Goal: Information Seeking & Learning: Learn about a topic

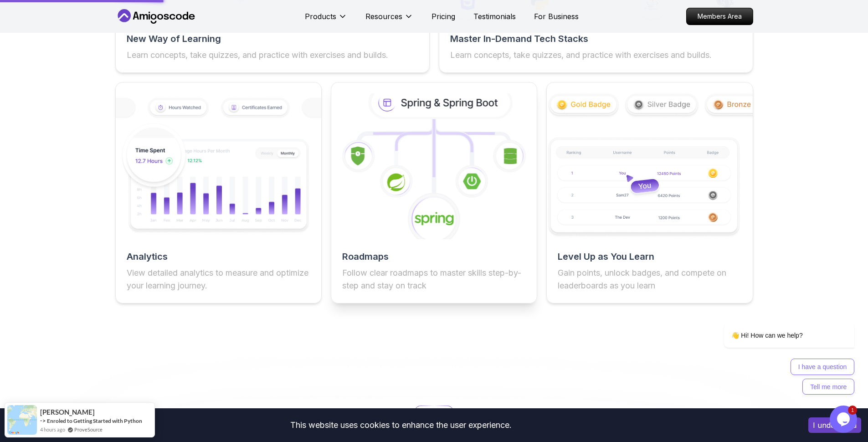
click at [521, 246] on icon at bounding box center [434, 166] width 226 height 160
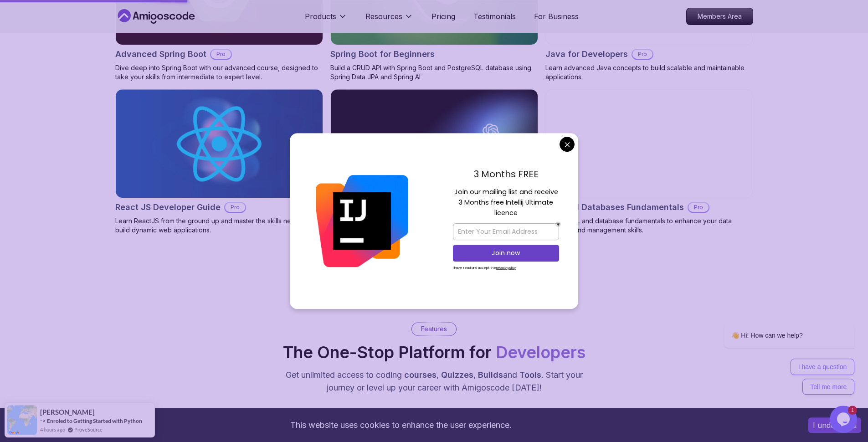
scroll to position [1101, 0]
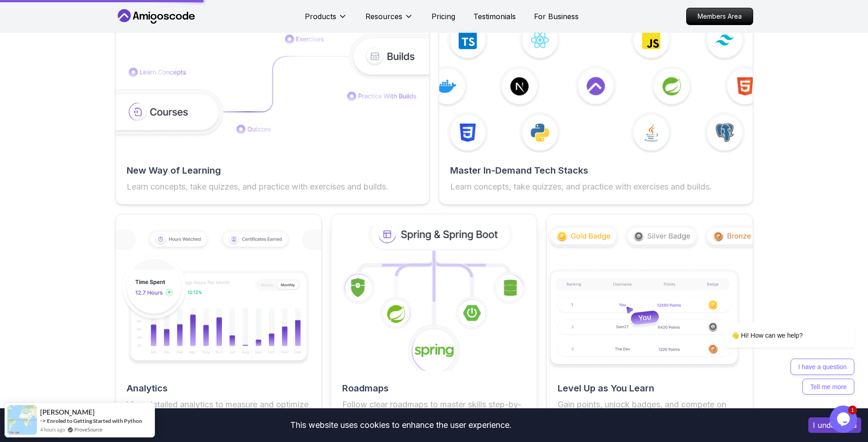
scroll to position [1480, 0]
click at [424, 249] on icon at bounding box center [440, 234] width 139 height 30
click at [409, 278] on icon at bounding box center [415, 278] width 38 height 41
click at [409, 277] on icon at bounding box center [415, 278] width 38 height 41
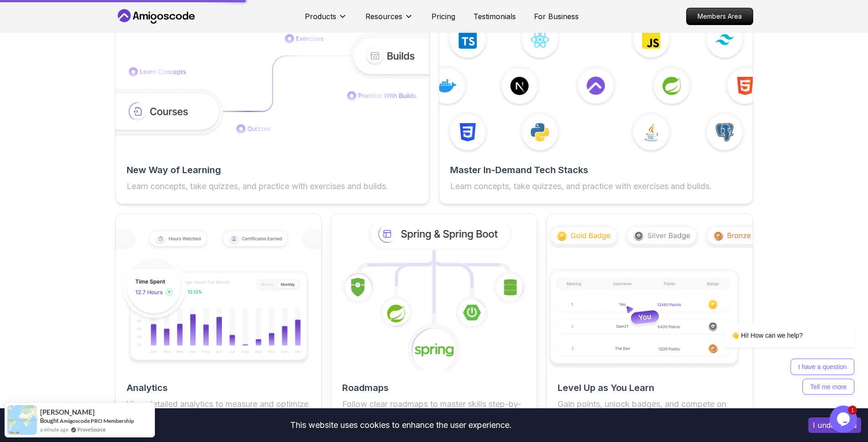
scroll to position [1487, 0]
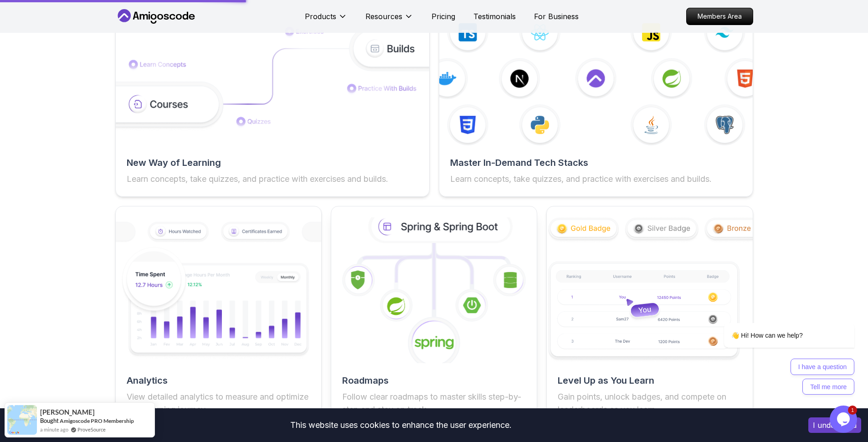
click at [415, 241] on icon at bounding box center [440, 227] width 139 height 30
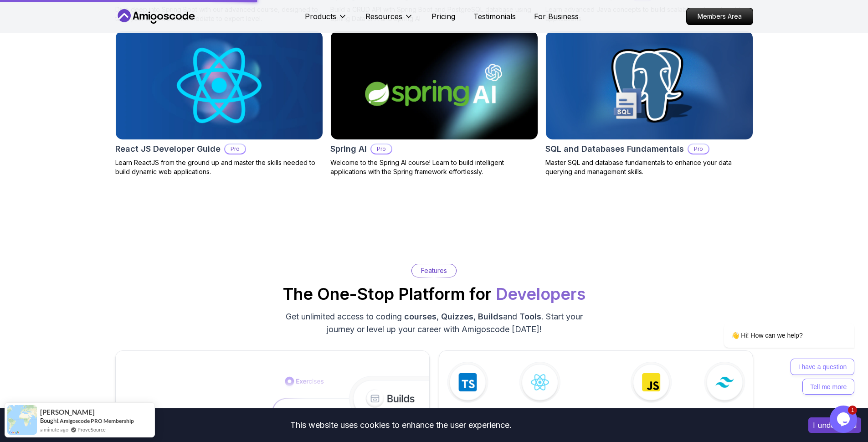
scroll to position [1086, 0]
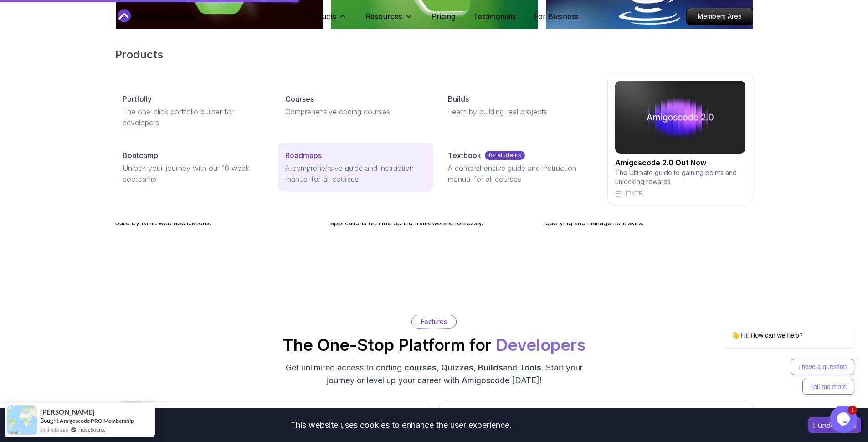
click at [328, 166] on p "A comprehensive guide and instruction manual for all courses" at bounding box center [355, 174] width 141 height 22
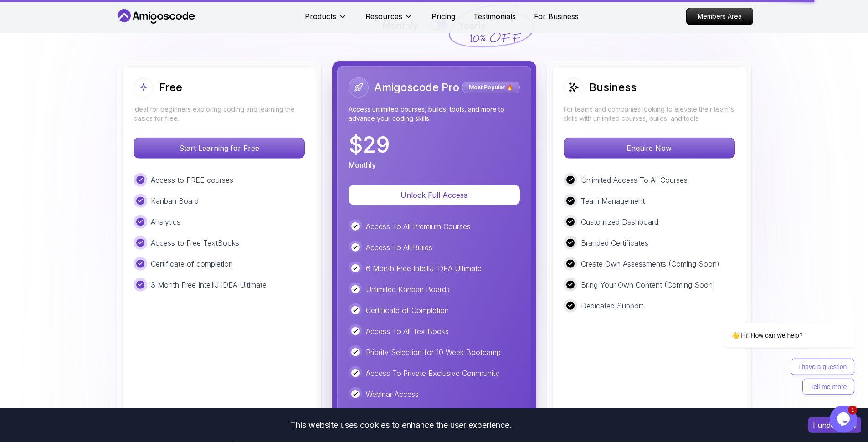
scroll to position [2187, 0]
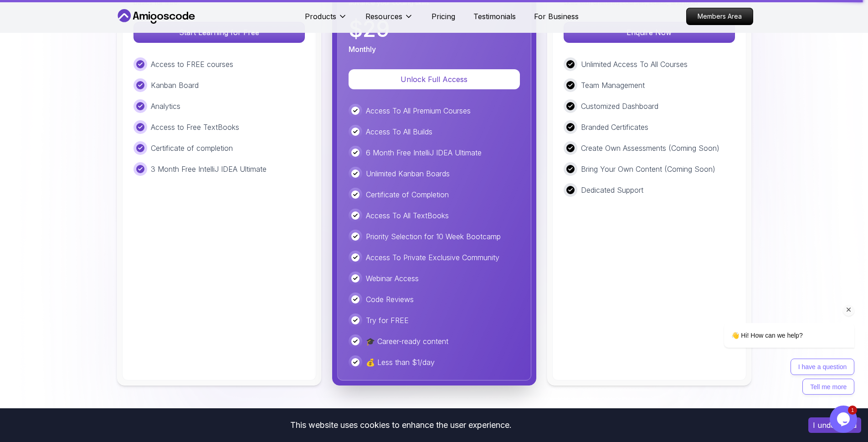
click at [784, 336] on span "👋 Hi! How can we help?" at bounding box center [766, 335] width 71 height 7
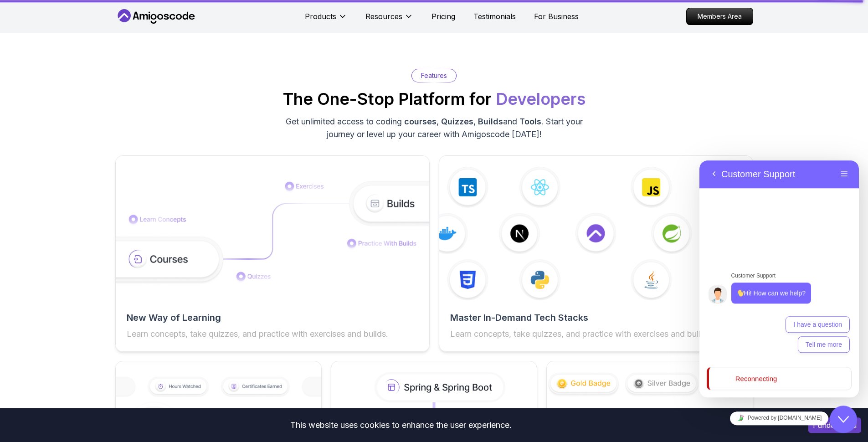
scroll to position [1312, 0]
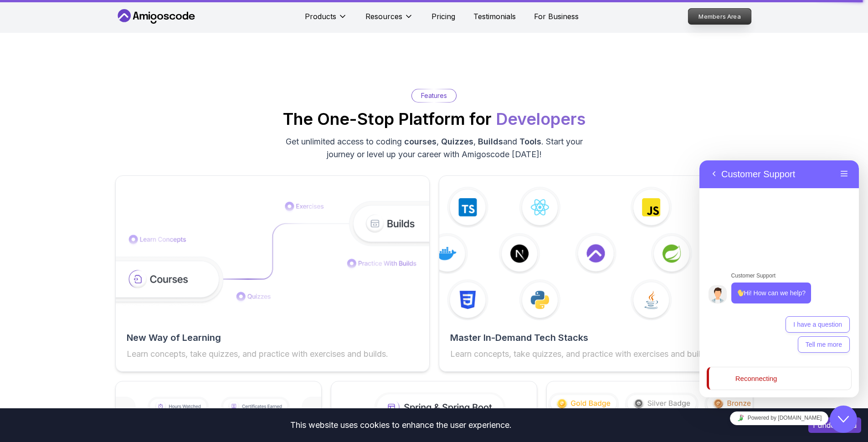
click at [708, 16] on p "Members Area" at bounding box center [719, 16] width 63 height 15
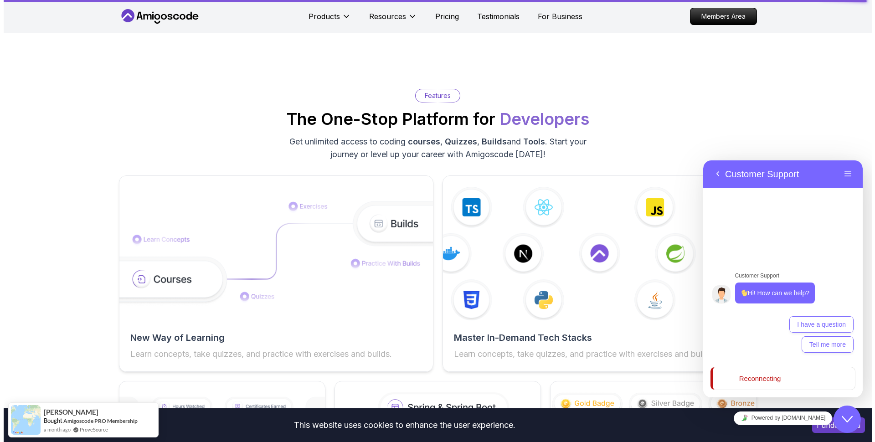
scroll to position [0, 0]
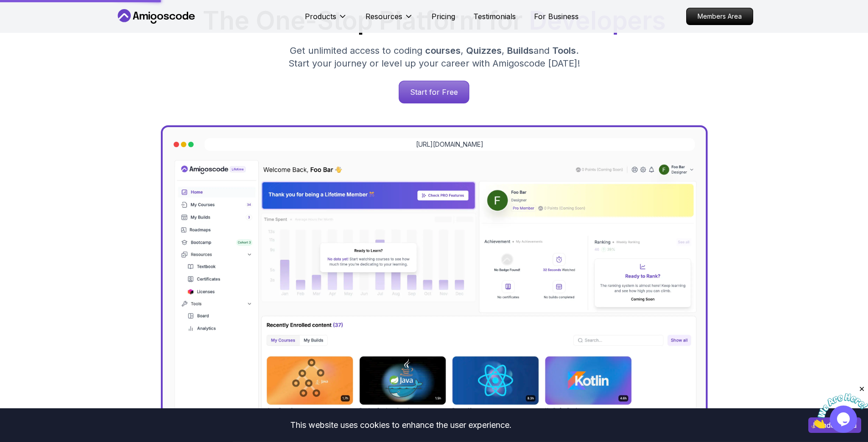
scroll to position [139, 0]
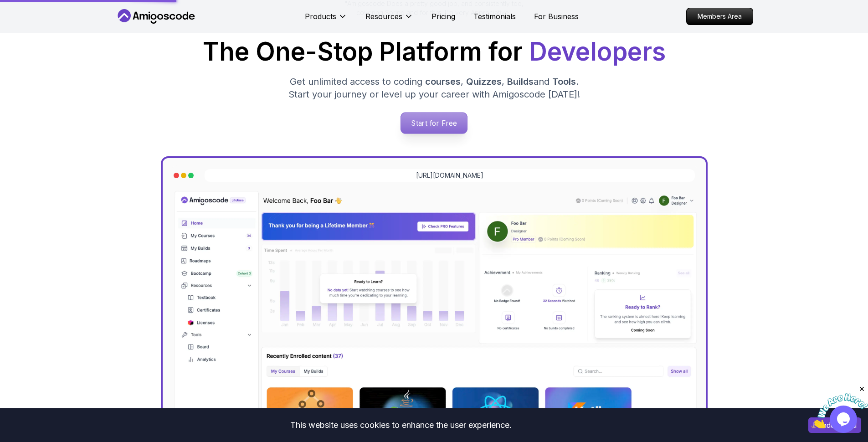
click at [423, 118] on p "Start for Free" at bounding box center [434, 123] width 66 height 21
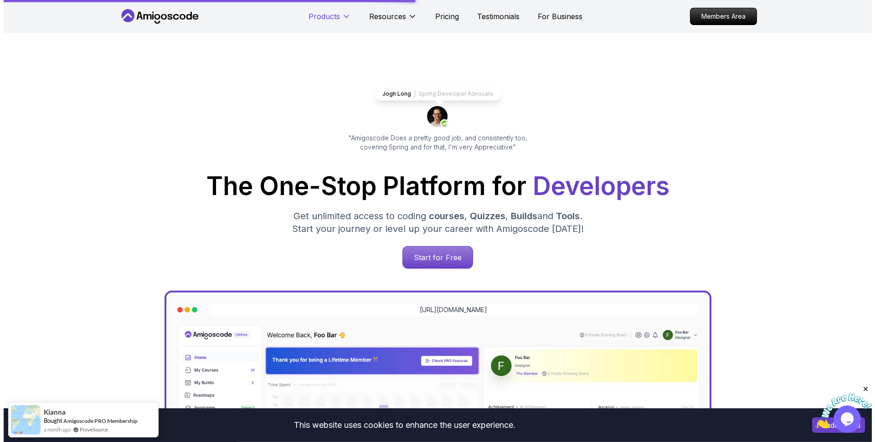
scroll to position [0, 0]
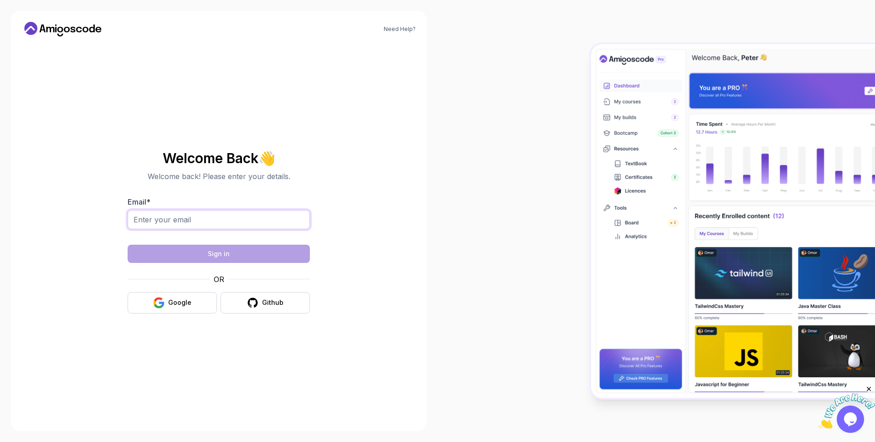
click at [268, 217] on input "Email *" at bounding box center [219, 219] width 182 height 19
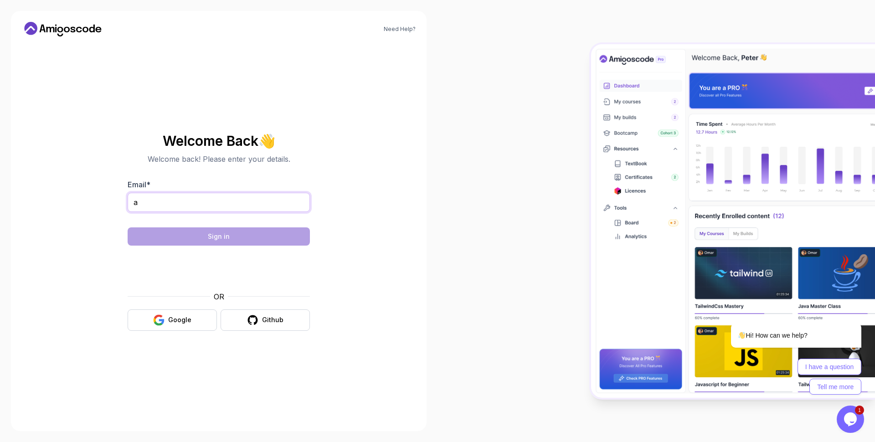
click at [262, 200] on input "a" at bounding box center [219, 202] width 182 height 19
click at [261, 204] on input "a" at bounding box center [219, 202] width 182 height 19
paste input "2z.sharkawy@gmail.com"
type input "a2z.sharkawy@gmail.com"
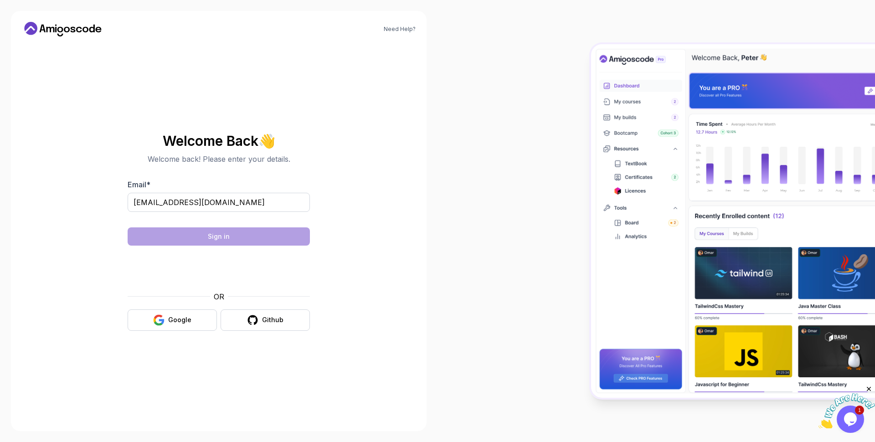
type input "[EMAIL_ADDRESS][DOMAIN_NAME]"
click at [245, 241] on button "Sign in" at bounding box center [219, 236] width 182 height 18
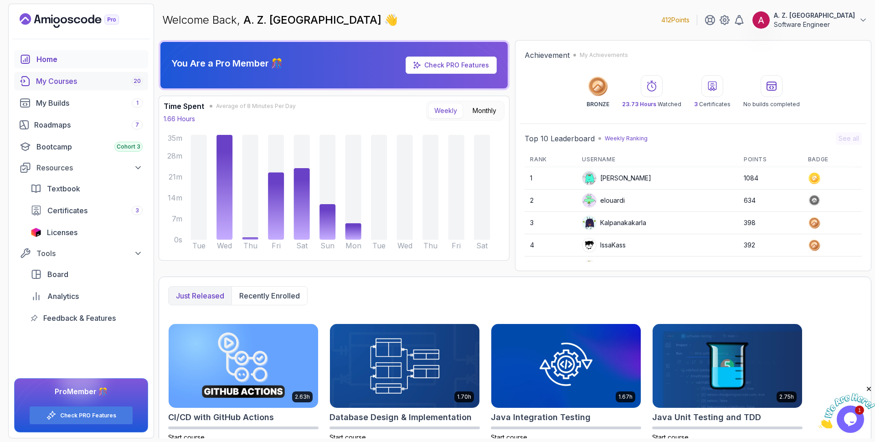
click at [90, 80] on div "My Courses 20" at bounding box center [89, 81] width 107 height 11
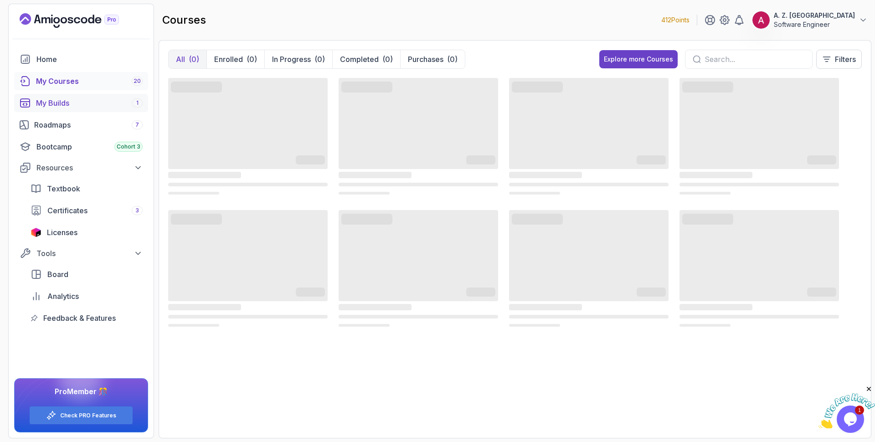
click at [98, 105] on div "My Builds 1" at bounding box center [89, 103] width 107 height 11
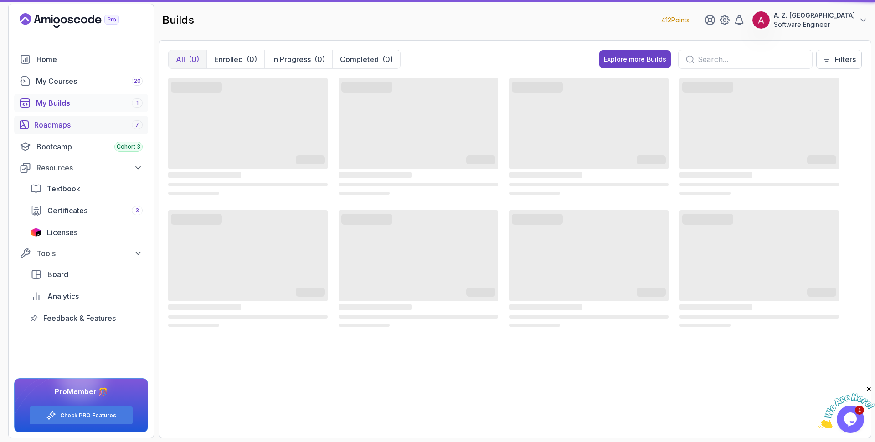
click at [96, 126] on div "Roadmaps 7" at bounding box center [88, 124] width 108 height 11
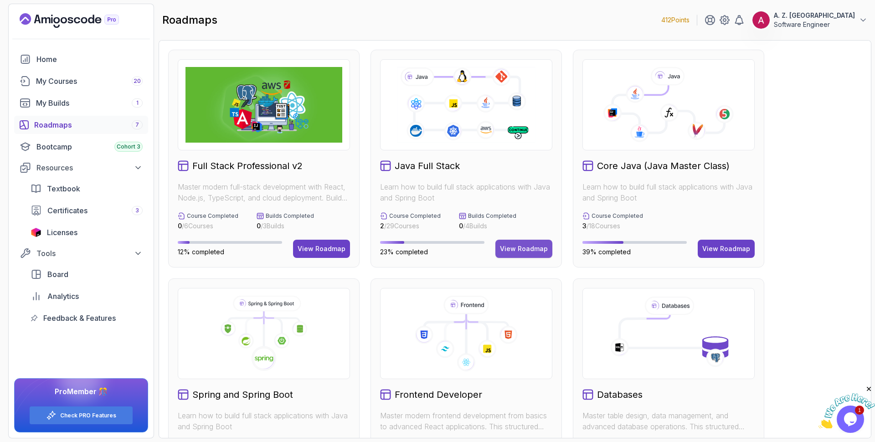
click at [520, 245] on div "View Roadmap" at bounding box center [524, 248] width 48 height 9
click at [317, 244] on button "View Roadmap" at bounding box center [321, 249] width 57 height 18
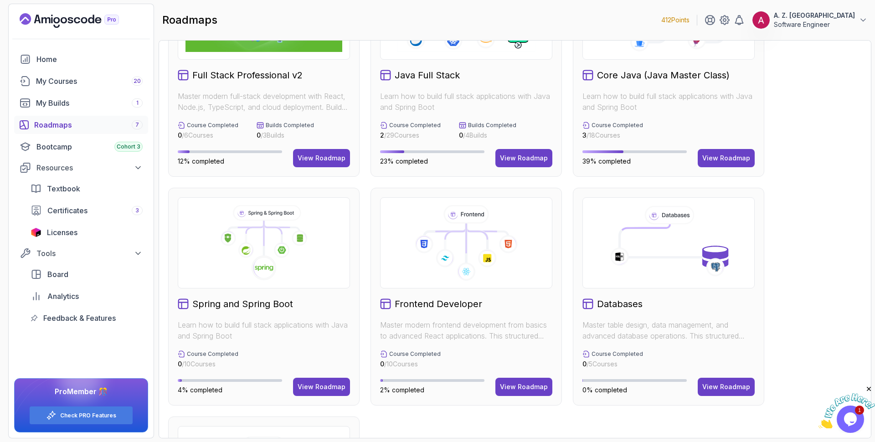
scroll to position [91, 0]
click at [719, 158] on div "View Roadmap" at bounding box center [726, 157] width 48 height 9
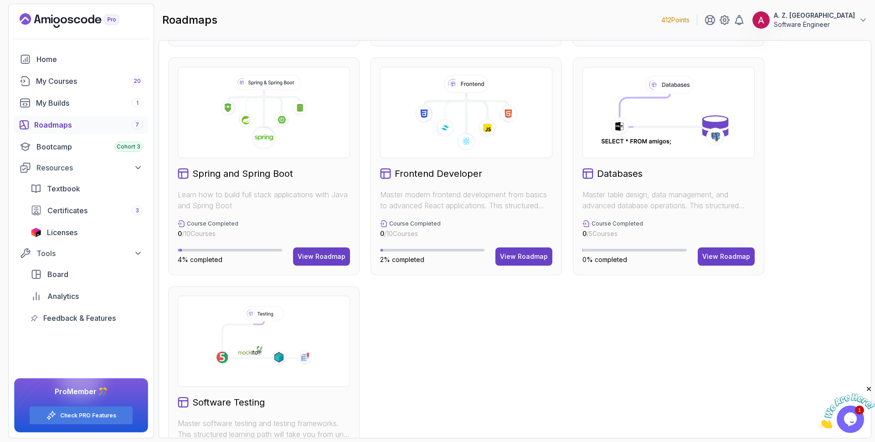
scroll to position [246, 0]
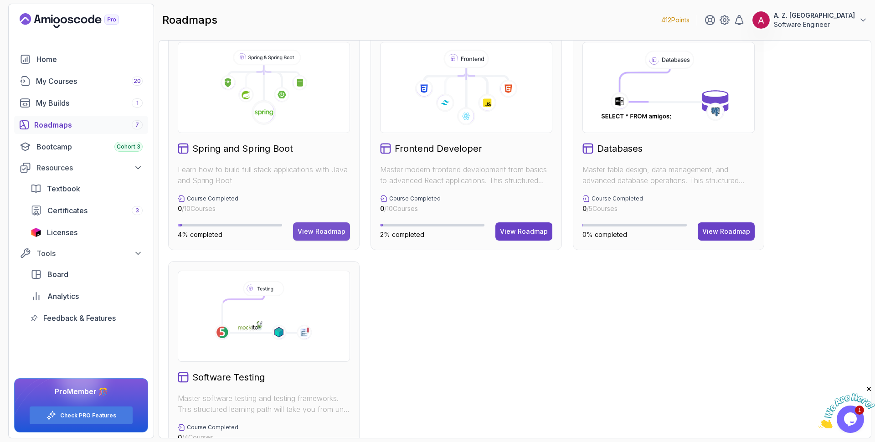
click at [322, 234] on div "View Roadmap" at bounding box center [322, 231] width 48 height 9
click at [744, 230] on div "View Roadmap" at bounding box center [726, 231] width 48 height 9
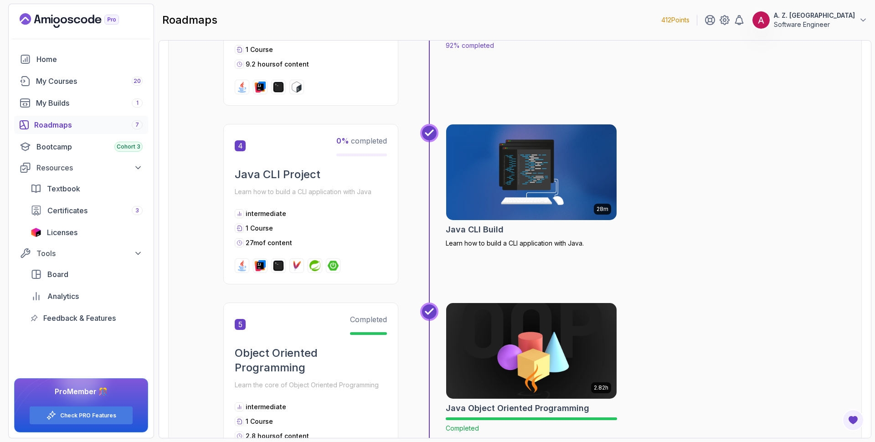
scroll to position [565, 0]
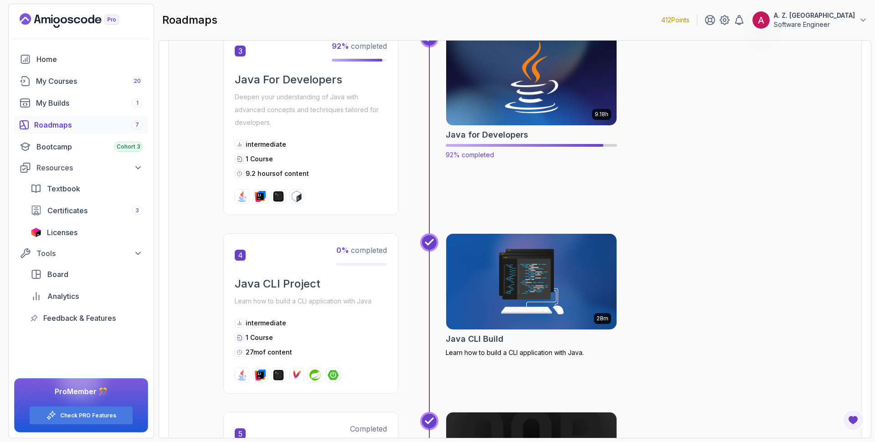
click at [537, 86] on img at bounding box center [531, 77] width 179 height 100
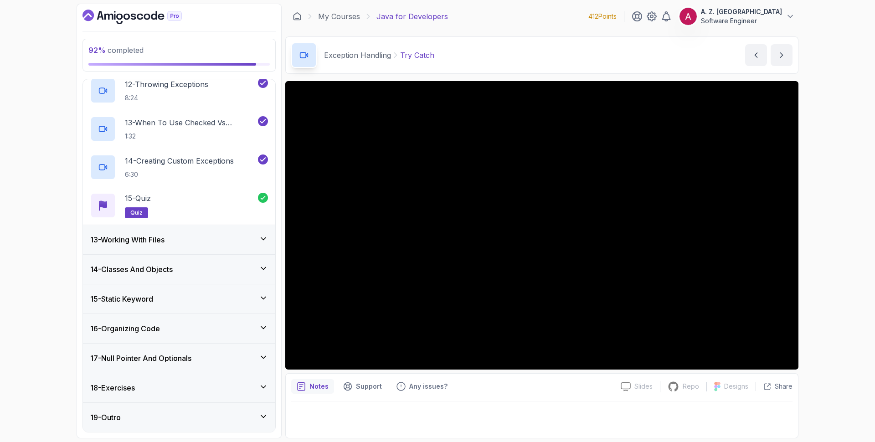
click at [229, 242] on div "13 - Working With Files" at bounding box center [179, 239] width 178 height 11
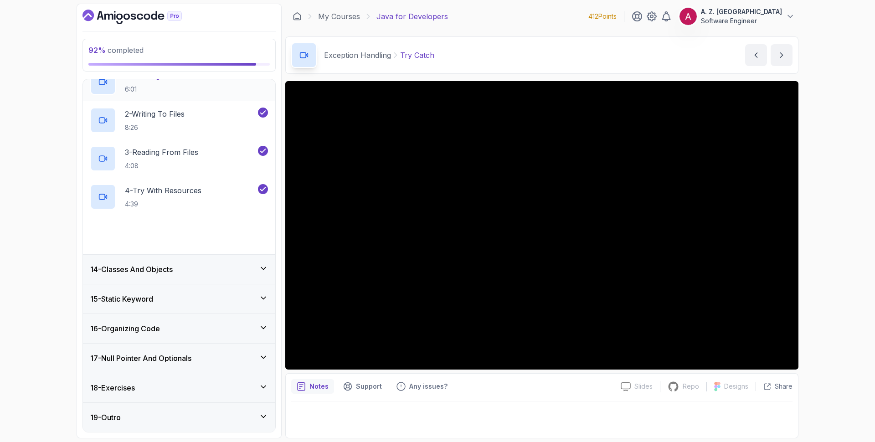
click at [230, 278] on div "14 - Classes And Objects" at bounding box center [179, 269] width 192 height 29
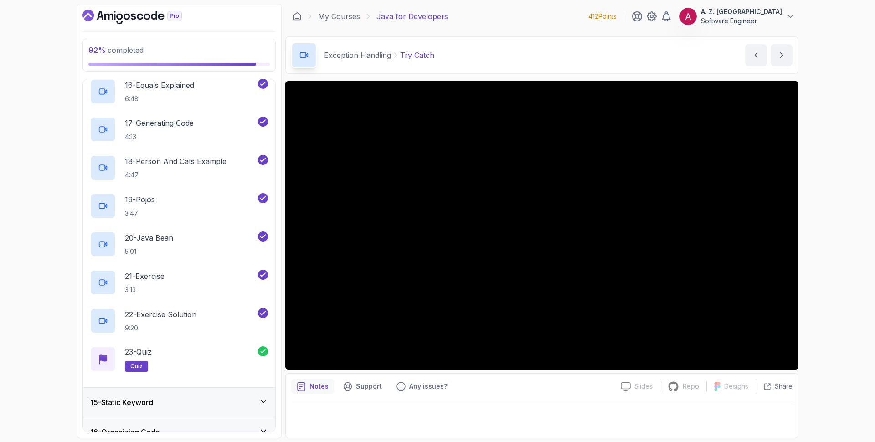
scroll to position [1090, 0]
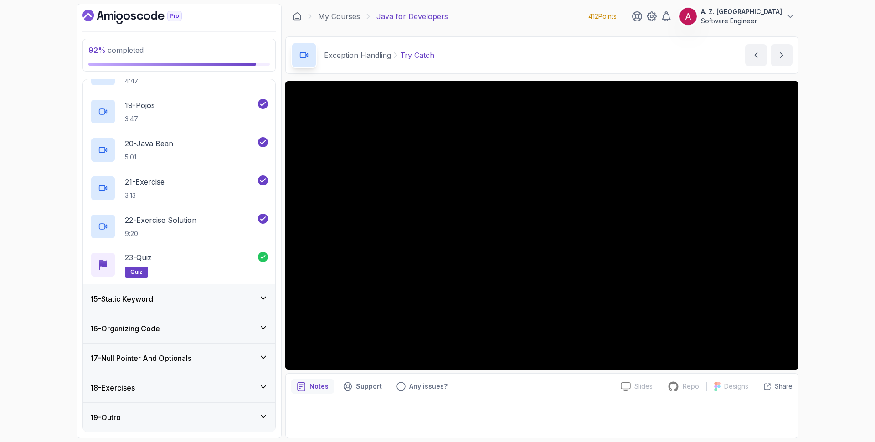
click at [254, 411] on div "19 - Outro" at bounding box center [179, 417] width 192 height 29
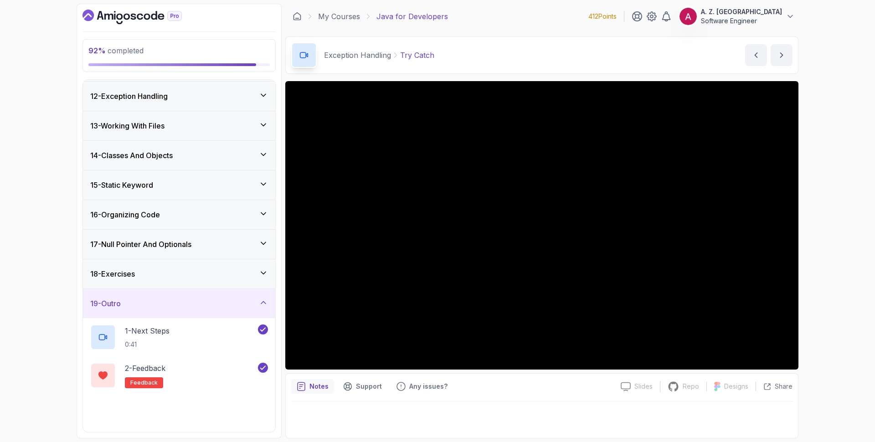
scroll to position [325, 0]
click at [228, 280] on div "18 - Exercises" at bounding box center [179, 272] width 192 height 29
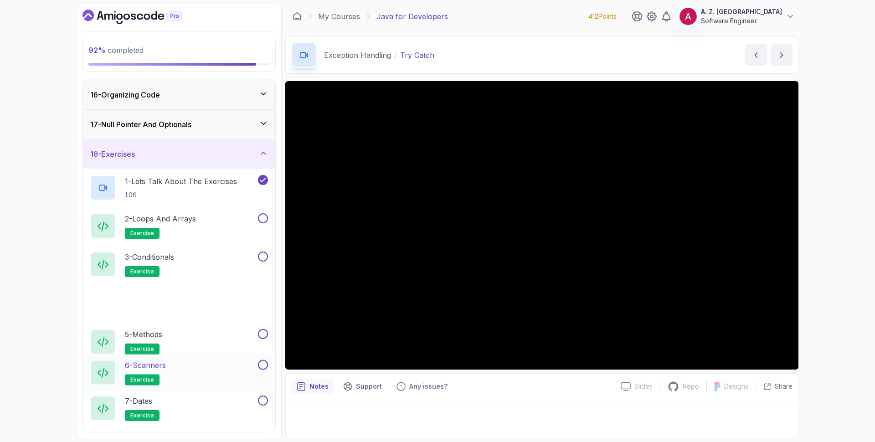
scroll to position [529, 0]
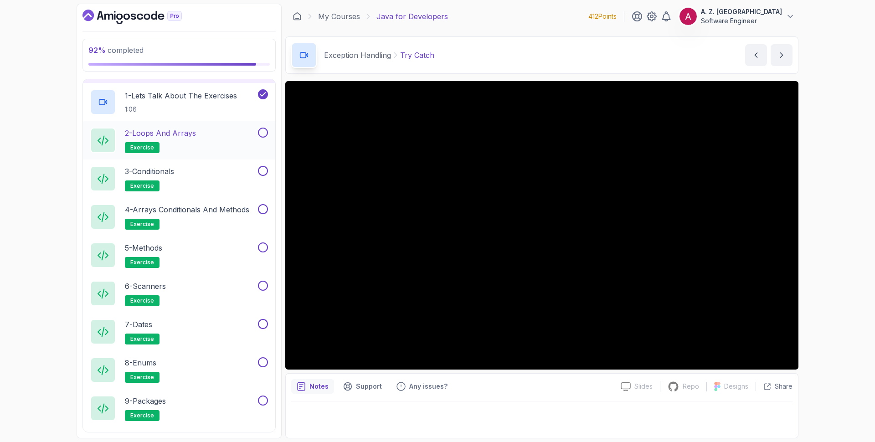
click at [264, 134] on button at bounding box center [263, 133] width 10 height 10
click at [262, 173] on button at bounding box center [263, 171] width 10 height 10
click at [262, 212] on button at bounding box center [263, 209] width 10 height 10
click at [262, 246] on button at bounding box center [263, 247] width 10 height 10
click at [263, 286] on button at bounding box center [263, 286] width 10 height 10
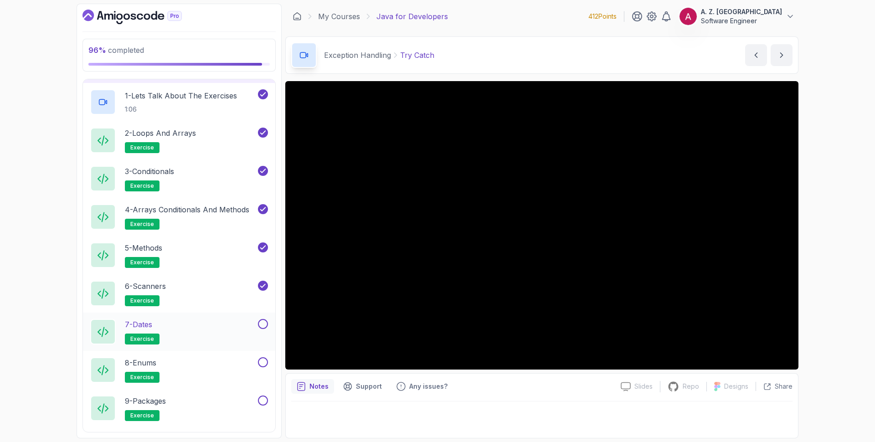
drag, startPoint x: 263, startPoint y: 329, endPoint x: 272, endPoint y: 369, distance: 40.9
click at [264, 329] on button at bounding box center [263, 324] width 10 height 10
click at [266, 366] on button at bounding box center [263, 362] width 10 height 10
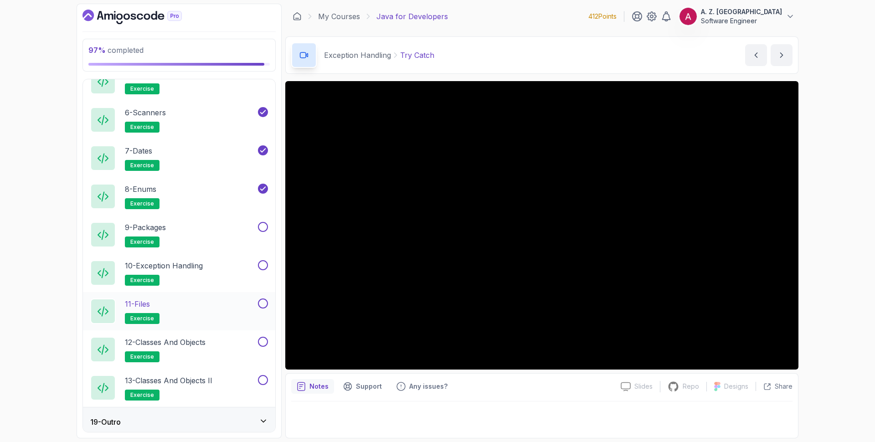
scroll to position [707, 0]
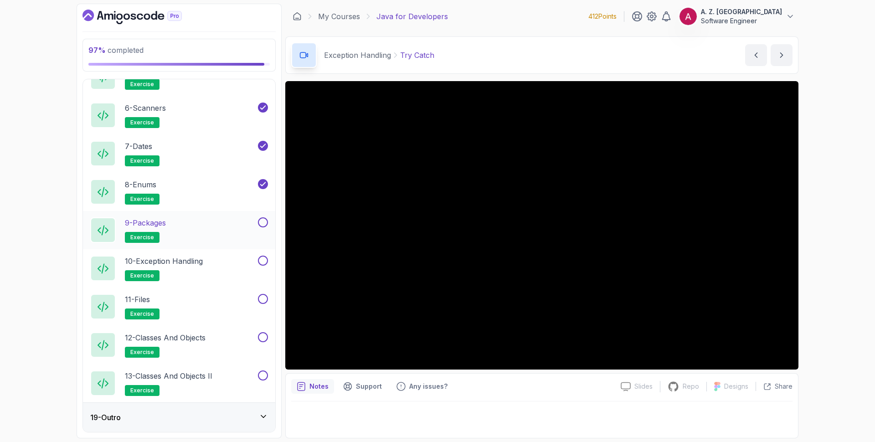
click at [261, 225] on button at bounding box center [263, 222] width 10 height 10
click at [264, 264] on button at bounding box center [263, 261] width 10 height 10
click at [262, 292] on div "11 - Files exercise" at bounding box center [179, 307] width 192 height 38
click at [262, 334] on button at bounding box center [263, 337] width 10 height 10
drag, startPoint x: 265, startPoint y: 300, endPoint x: 260, endPoint y: 326, distance: 26.0
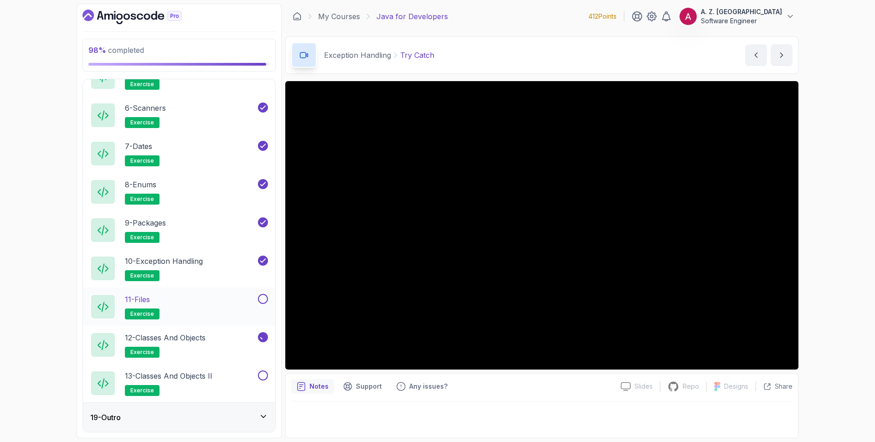
click at [265, 300] on button at bounding box center [263, 299] width 10 height 10
click at [262, 375] on button at bounding box center [263, 375] width 10 height 10
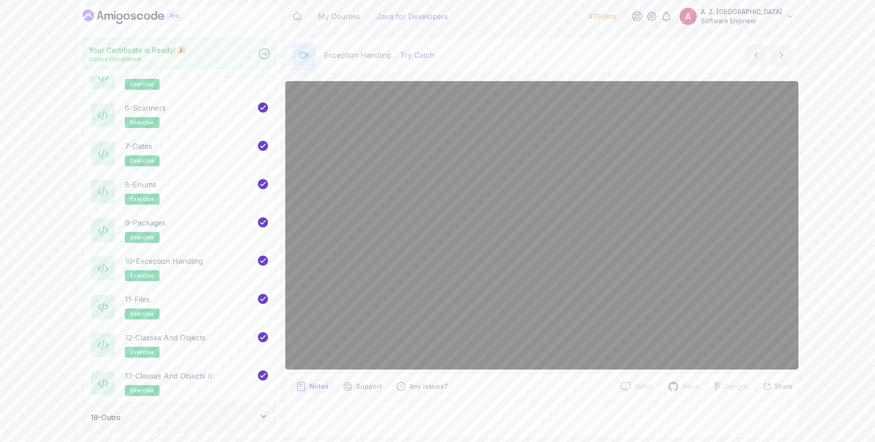
scroll to position [704, 0]
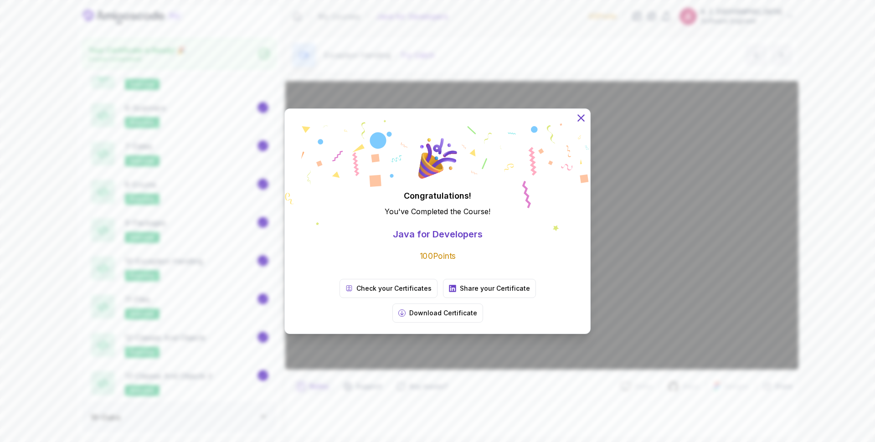
click at [583, 121] on icon at bounding box center [581, 118] width 6 height 6
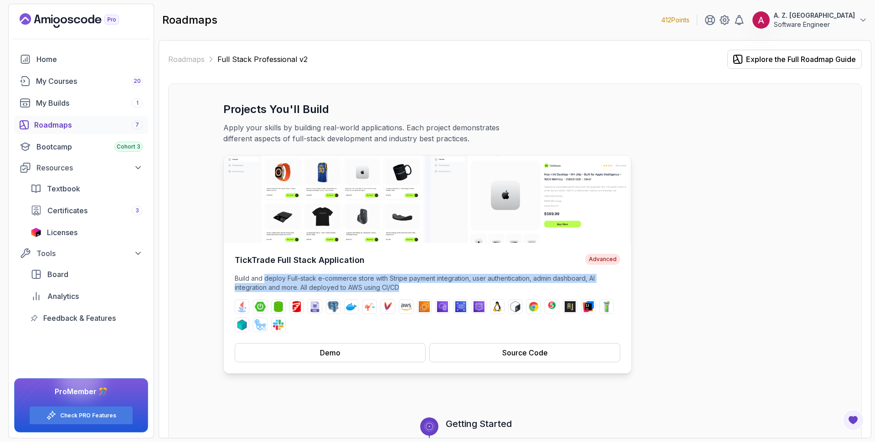
drag, startPoint x: 268, startPoint y: 281, endPoint x: 525, endPoint y: 284, distance: 256.6
click at [522, 283] on p "Build and deploy Full-stack e-commerce store with Stripe payment integration, u…" at bounding box center [427, 283] width 385 height 18
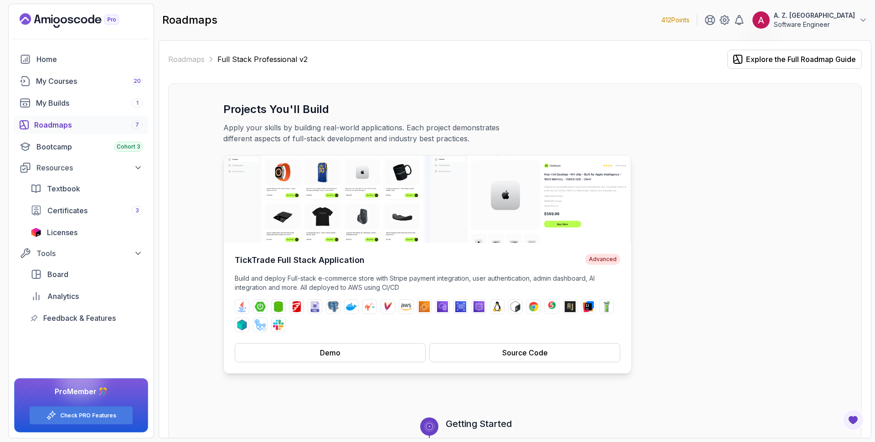
click at [525, 285] on p "Build and deploy Full-stack e-commerce store with Stripe payment integration, u…" at bounding box center [427, 283] width 385 height 18
click at [506, 357] on div "Source Code" at bounding box center [525, 352] width 46 height 11
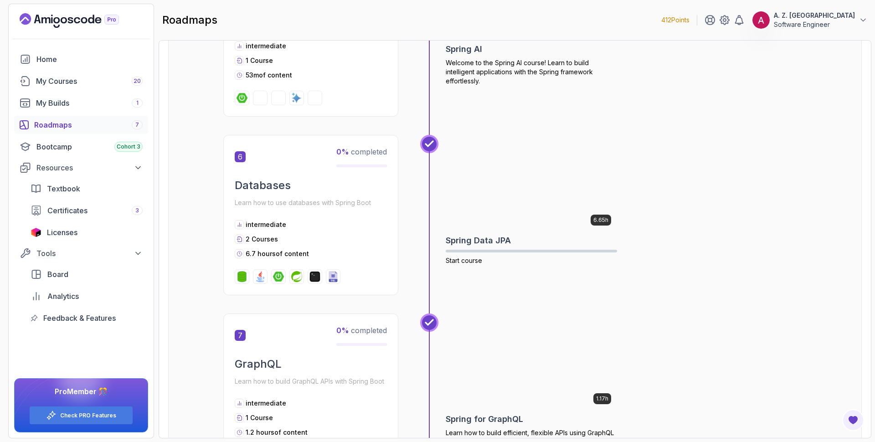
scroll to position [893, 0]
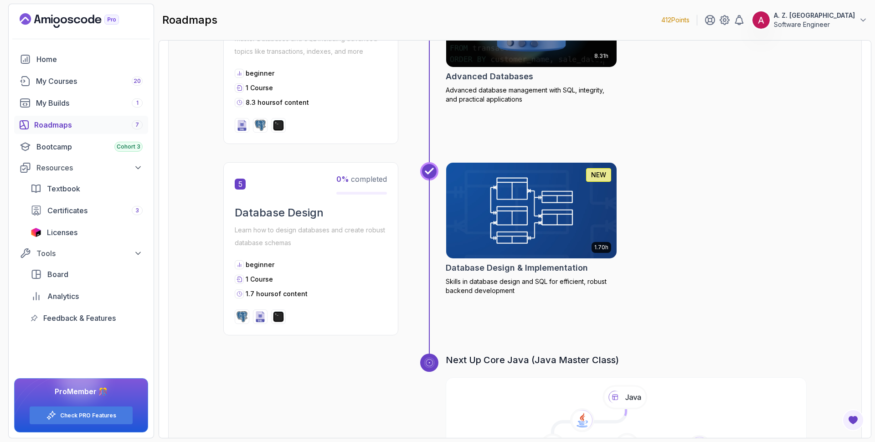
scroll to position [987, 0]
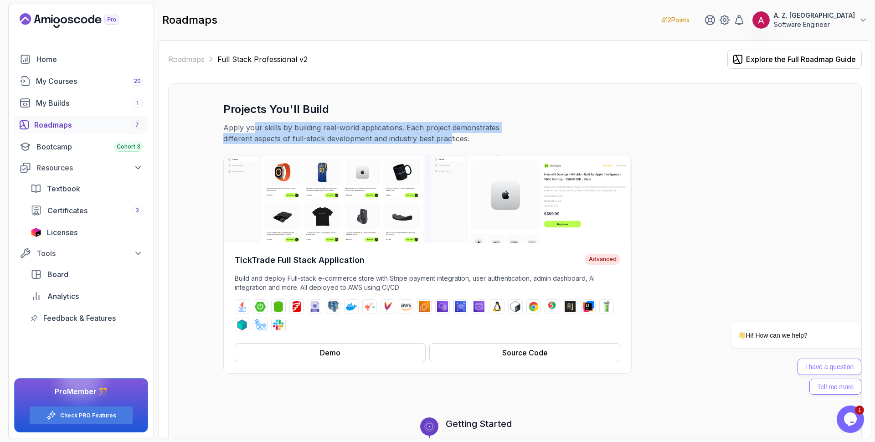
drag, startPoint x: 254, startPoint y: 129, endPoint x: 423, endPoint y: 137, distance: 169.7
click at [423, 137] on p "Apply your skills by building real-world applications. Each project demonstrate…" at bounding box center [376, 133] width 306 height 22
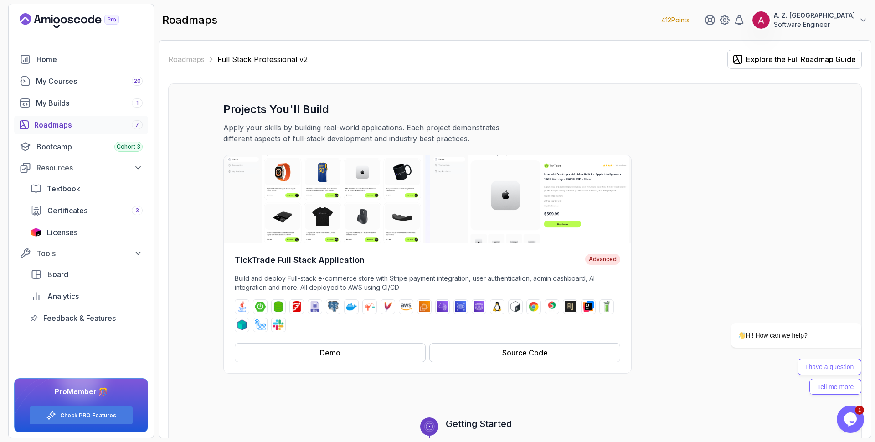
click at [435, 139] on p "Apply your skills by building real-world applications. Each project demonstrate…" at bounding box center [376, 133] width 306 height 22
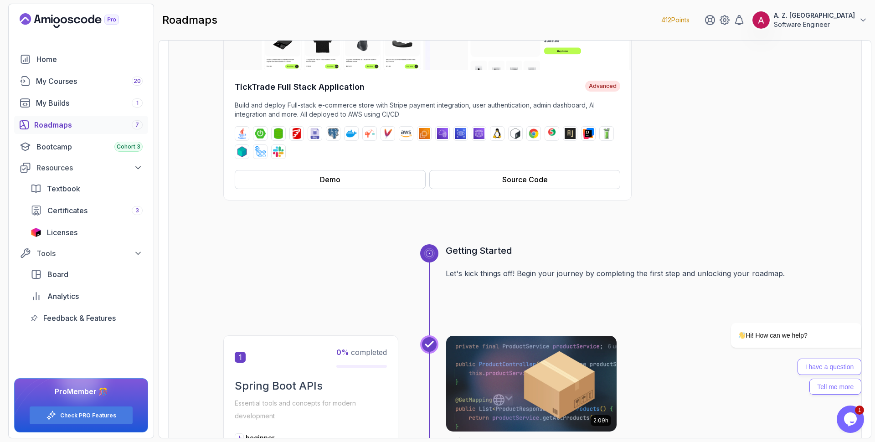
scroll to position [365, 0]
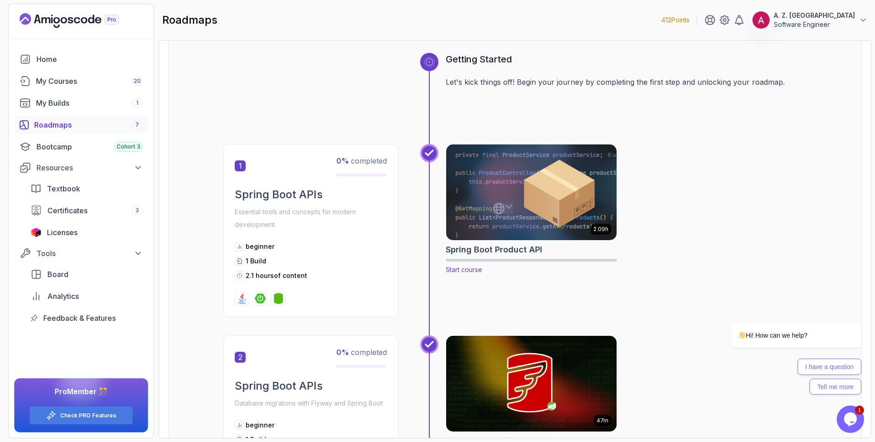
click at [516, 203] on img at bounding box center [531, 192] width 179 height 100
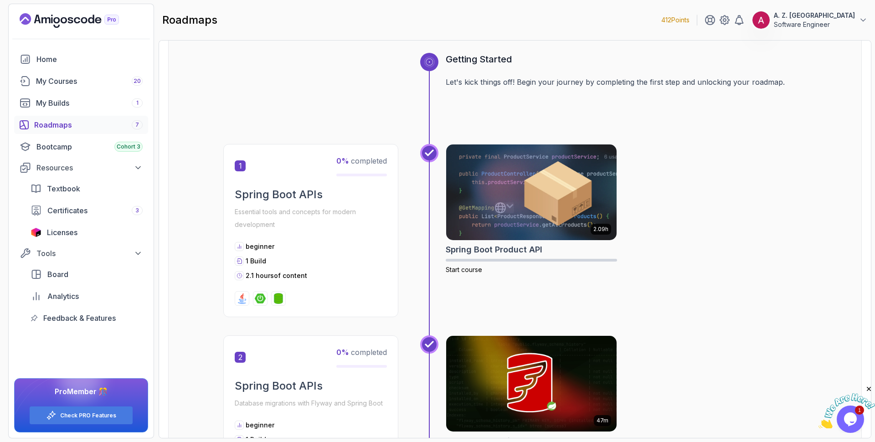
scroll to position [0, 0]
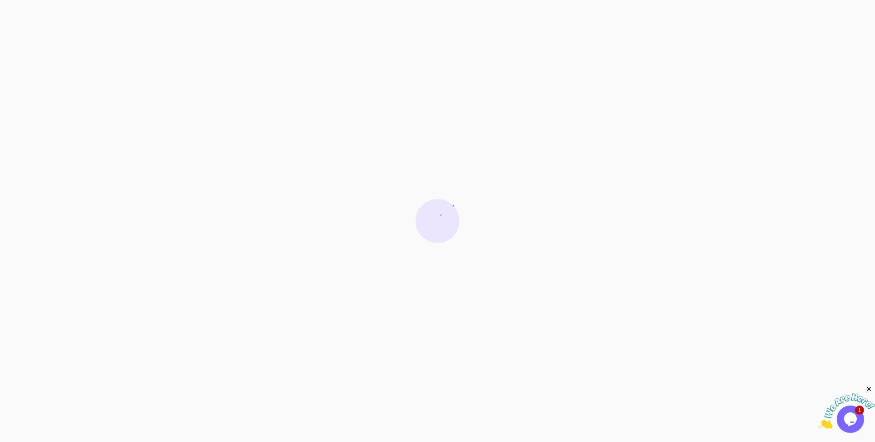
click at [848, 420] on img at bounding box center [846, 411] width 57 height 36
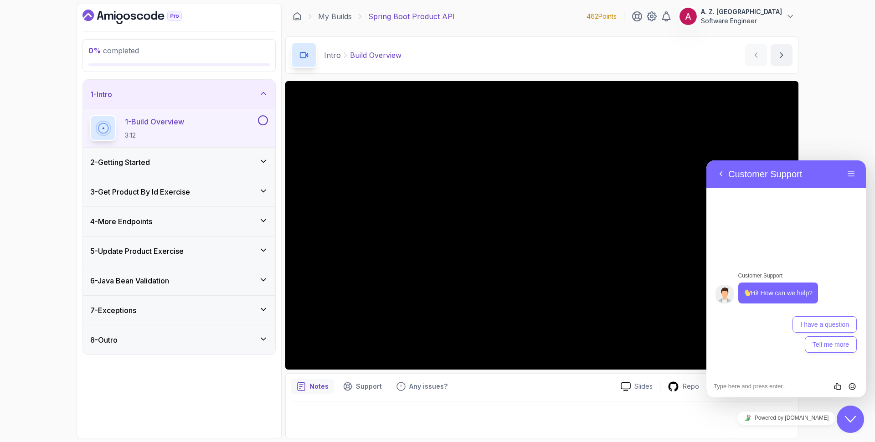
click at [827, 324] on button "I have a question" at bounding box center [824, 324] width 64 height 16
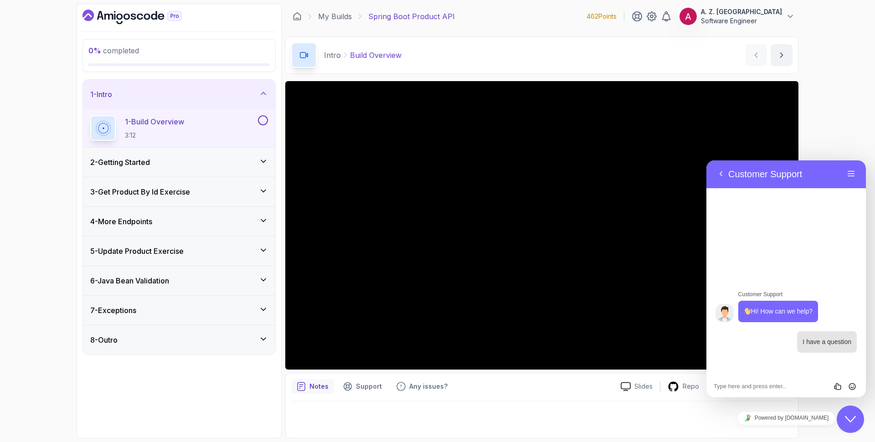
click at [793, 183] on div "Back Customer Support Menu" at bounding box center [785, 174] width 159 height 28
click at [721, 176] on button "Back" at bounding box center [721, 174] width 15 height 14
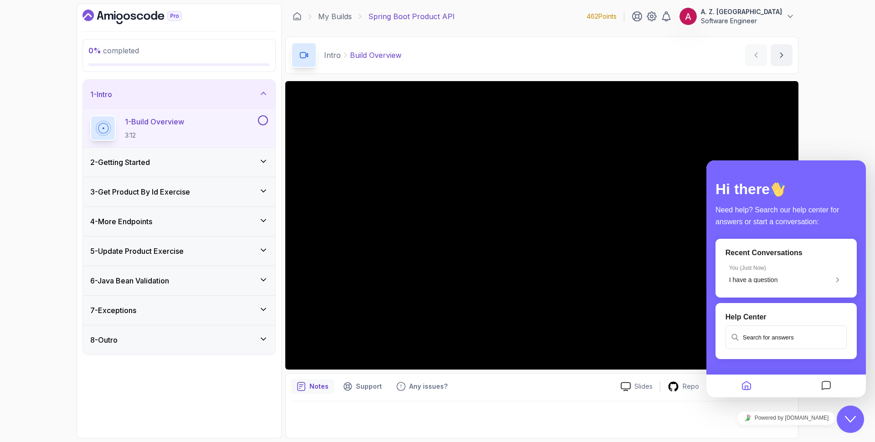
scroll to position [21, 0]
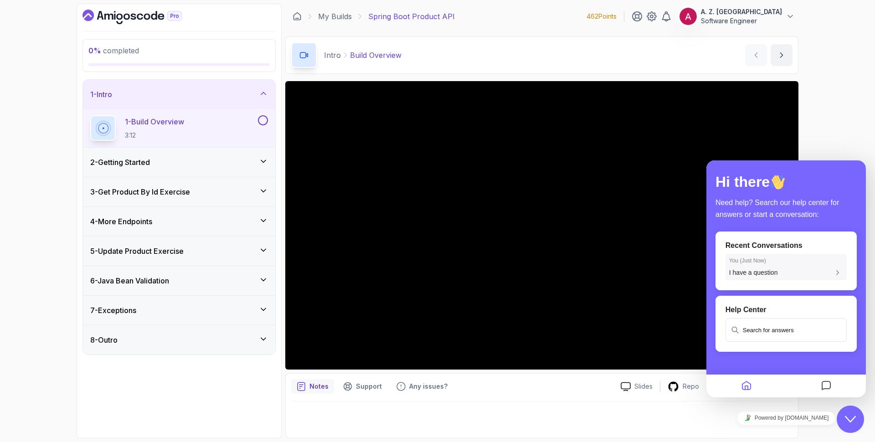
click at [814, 272] on div "I have a question" at bounding box center [786, 272] width 114 height 8
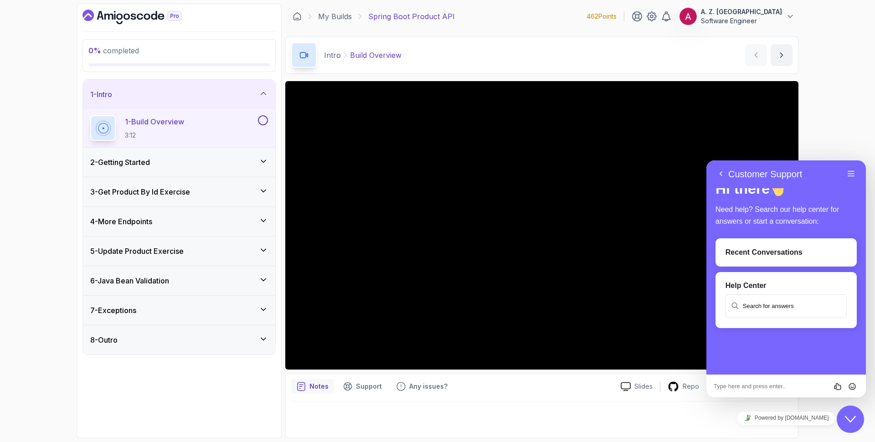
scroll to position [14, 0]
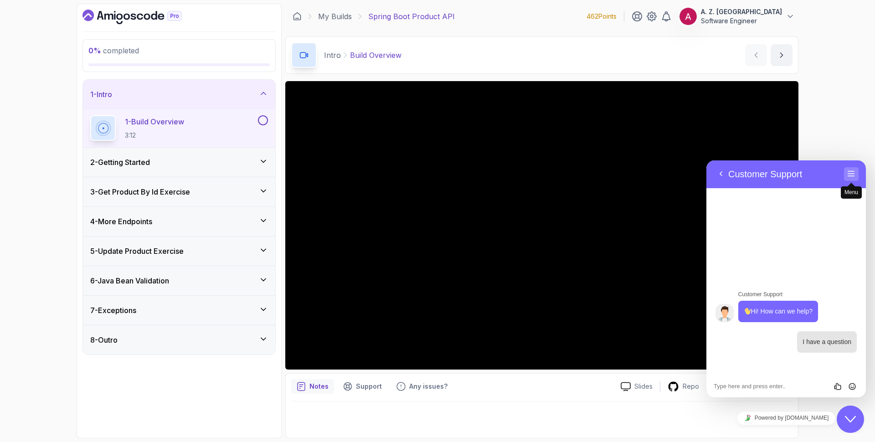
click at [851, 171] on button "Menu" at bounding box center [851, 174] width 15 height 14
click at [816, 170] on div "Back Customer Support" at bounding box center [779, 174] width 130 height 14
click at [853, 432] on button "Close Chat This icon closes the chat window." at bounding box center [850, 419] width 27 height 27
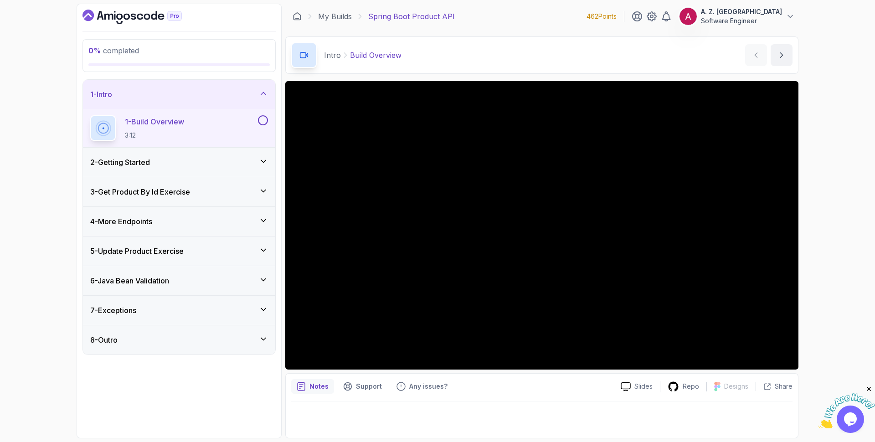
click at [854, 430] on button "Opens Chat This icon Opens the chat window." at bounding box center [850, 419] width 27 height 27
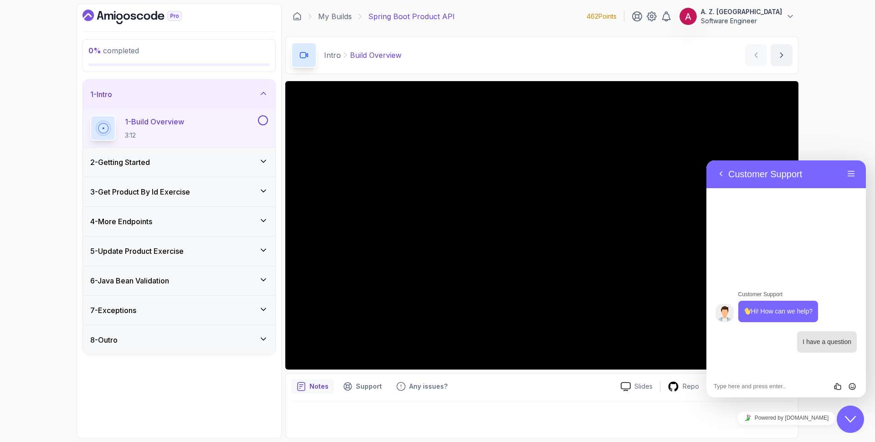
click at [853, 427] on button "Close Chat This icon closes the chat window." at bounding box center [850, 419] width 27 height 27
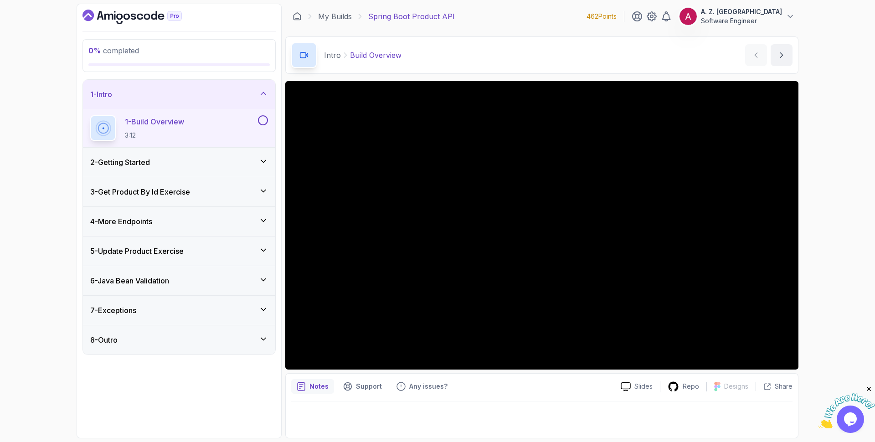
scroll to position [0, 0]
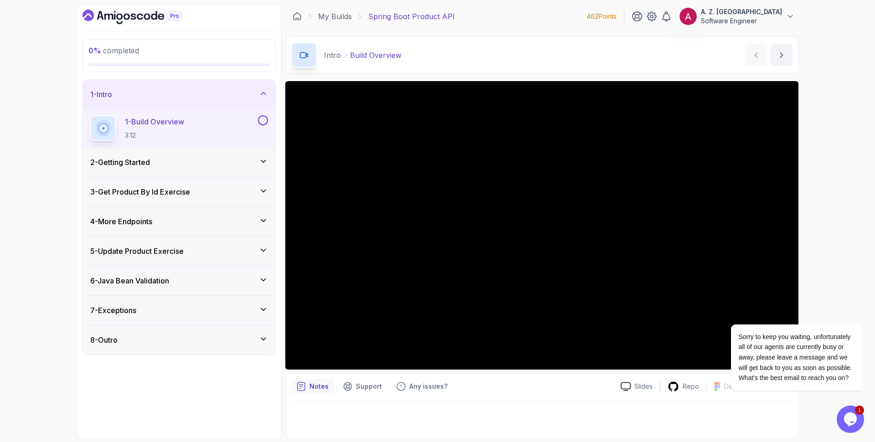
click at [567, 38] on div "Intro Build Overview Build Overview by nelson" at bounding box center [541, 54] width 513 height 37
click at [195, 162] on div "2 - Getting Started" at bounding box center [179, 162] width 178 height 11
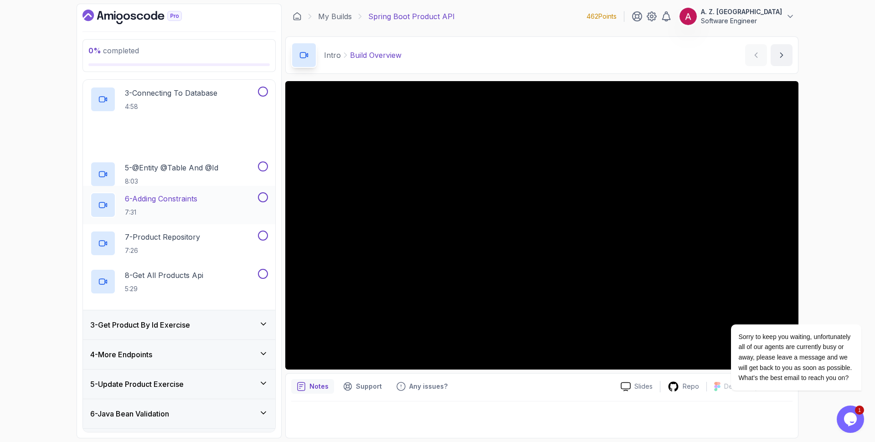
scroll to position [190, 0]
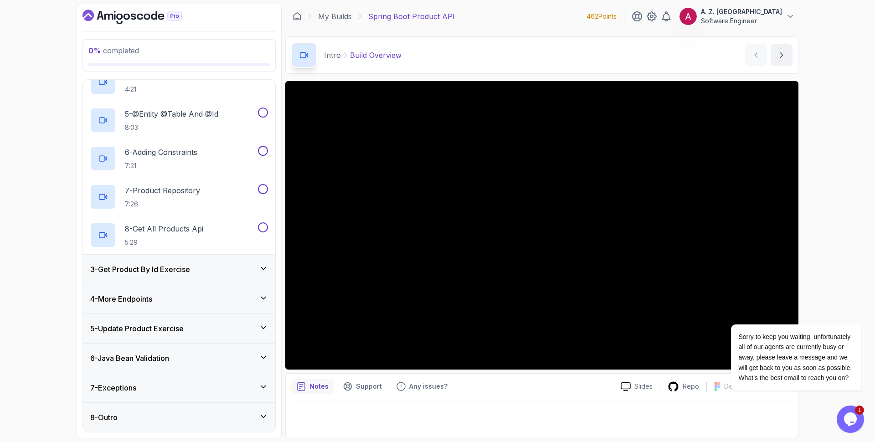
click at [208, 267] on div "3 - Get Product By Id Exercise" at bounding box center [179, 269] width 178 height 11
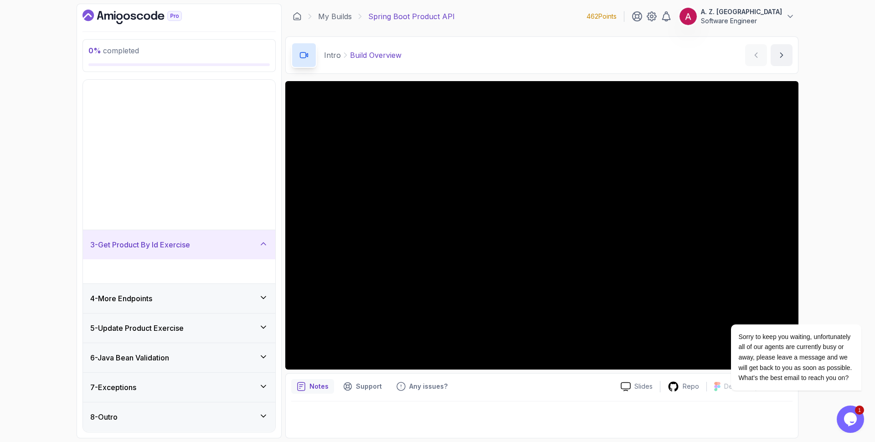
scroll to position [0, 0]
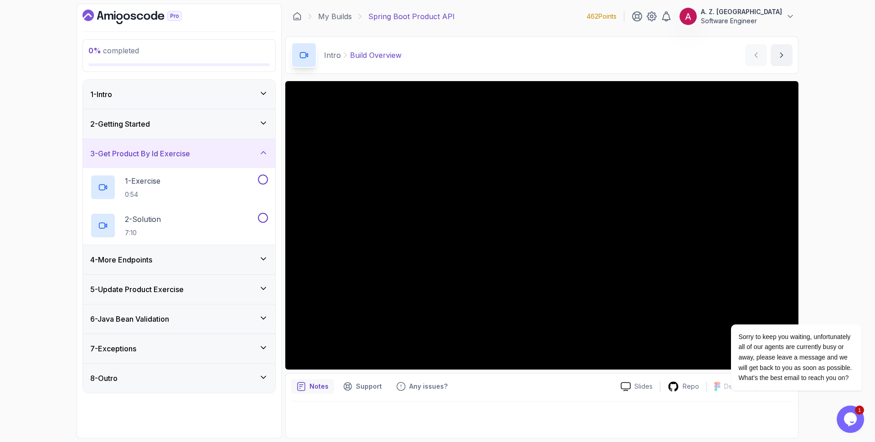
click at [207, 261] on div "4 - More Endpoints" at bounding box center [179, 259] width 178 height 11
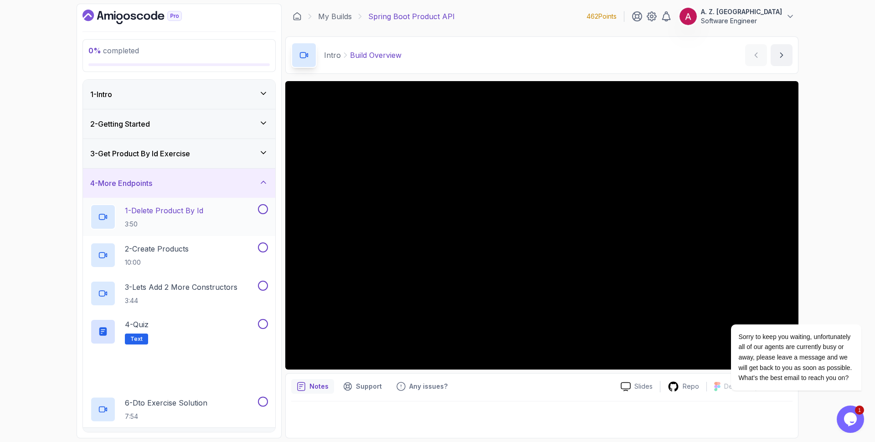
scroll to position [114, 0]
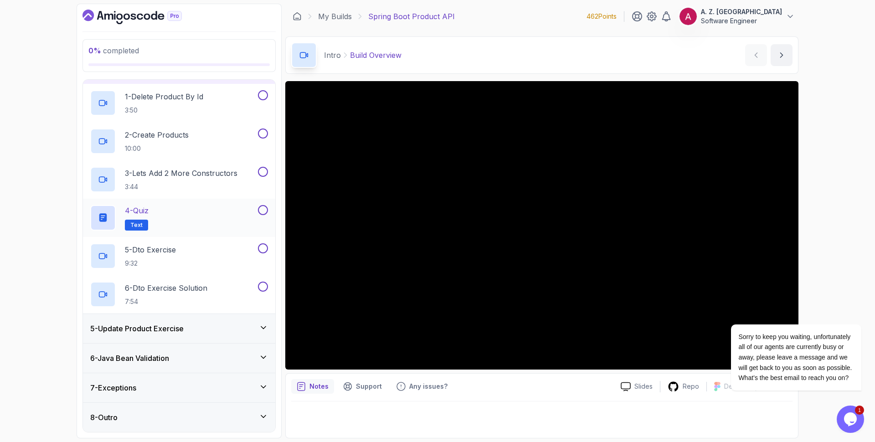
click at [202, 337] on div "5 - Update Product Exercise" at bounding box center [179, 328] width 192 height 29
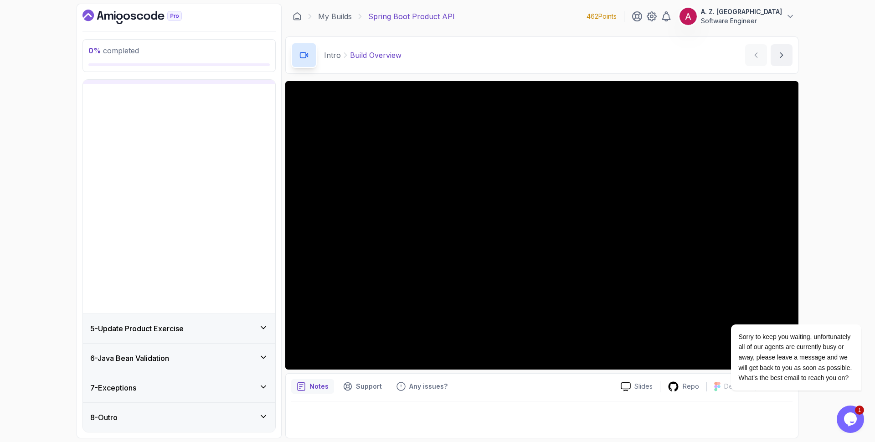
scroll to position [0, 0]
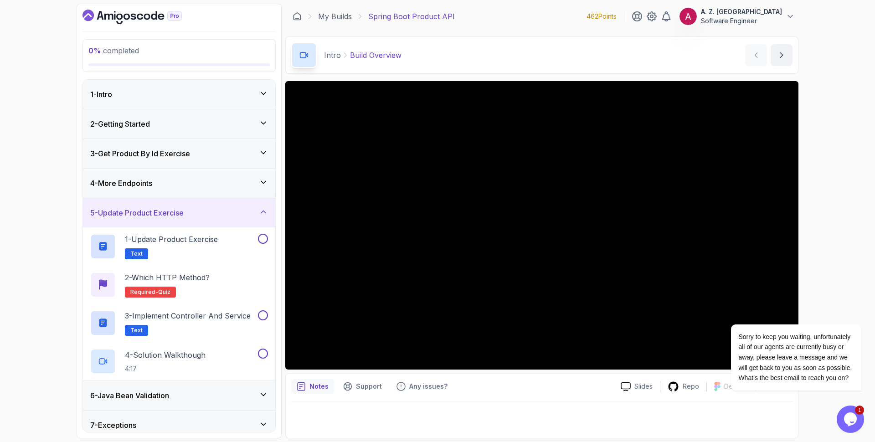
click at [206, 211] on div "5 - Update Product Exercise" at bounding box center [179, 212] width 178 height 11
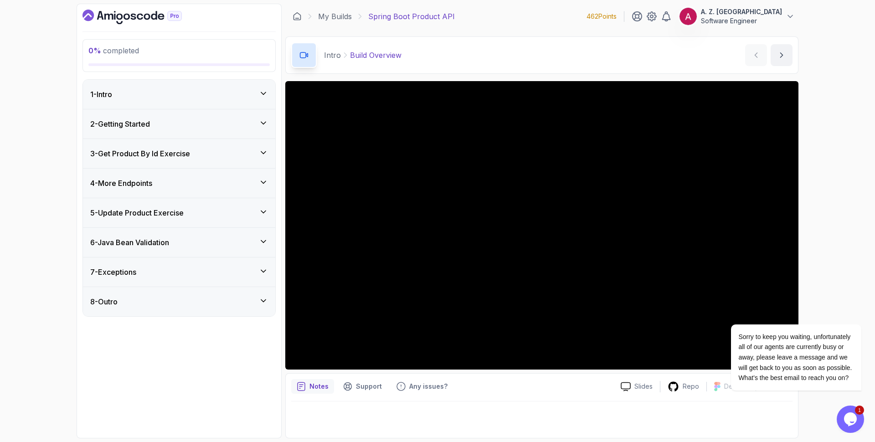
click at [197, 254] on div "6 - Java Bean Validation" at bounding box center [179, 242] width 192 height 29
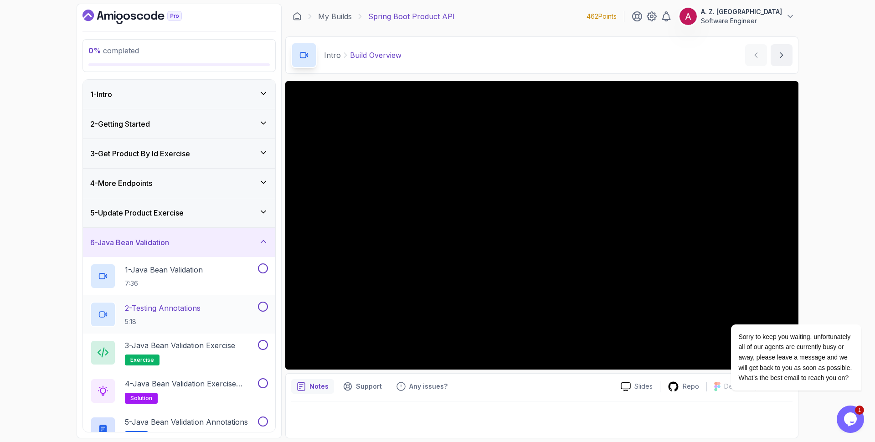
scroll to position [76, 0]
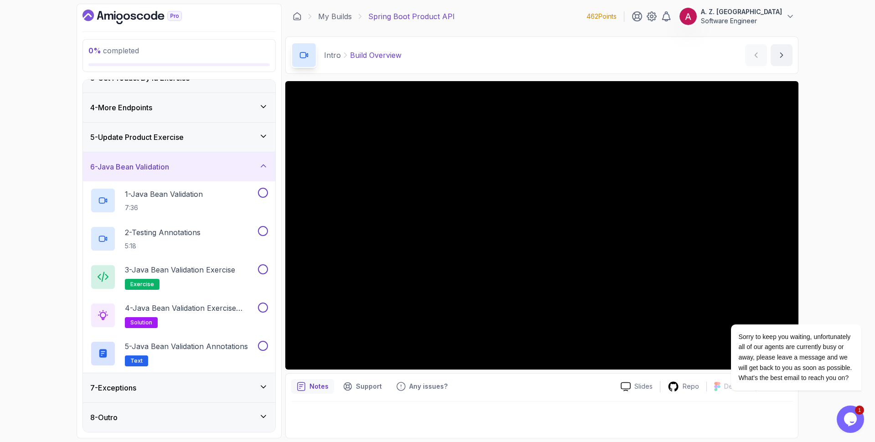
click at [192, 181] on div "6 - Java Bean Validation" at bounding box center [179, 166] width 192 height 29
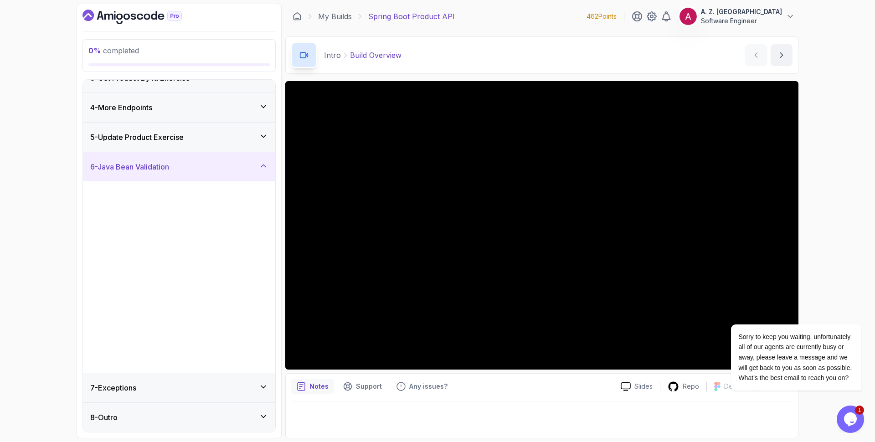
scroll to position [0, 0]
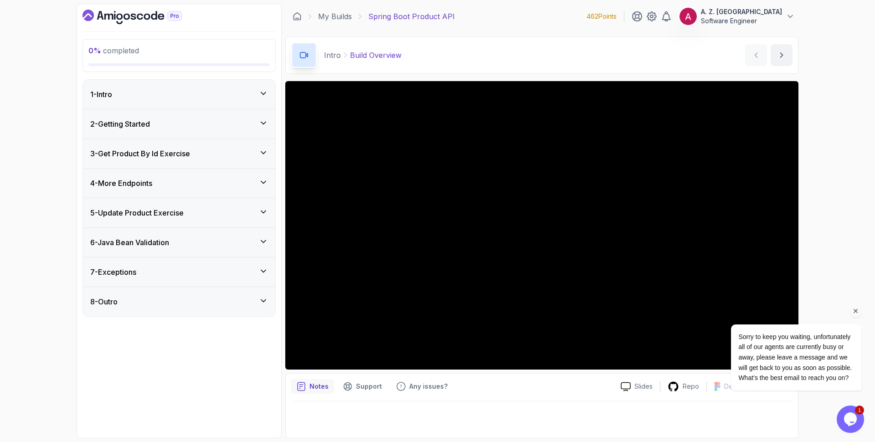
click at [856, 310] on icon "Chat attention grabber" at bounding box center [856, 311] width 8 height 8
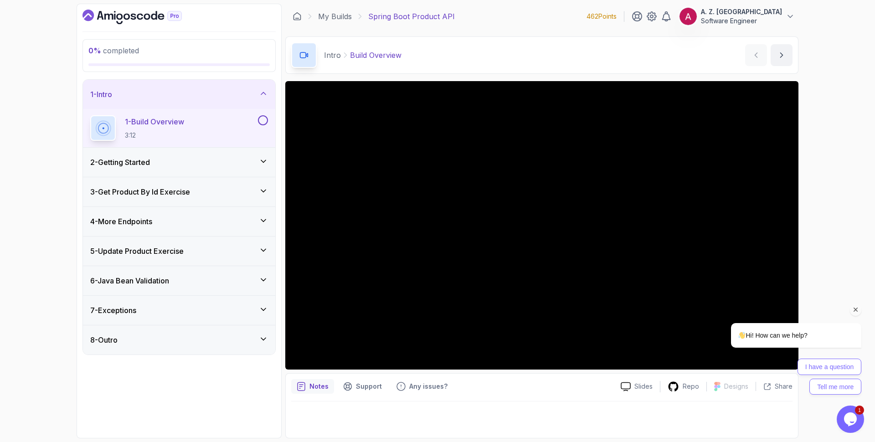
click at [854, 309] on icon "Chat attention grabber" at bounding box center [856, 310] width 8 height 8
click at [812, 262] on div "0 % completed 1 - Intro 1 - Build Overview 3:12 2 - Getting Started 3 - Get Pro…" at bounding box center [437, 221] width 875 height 442
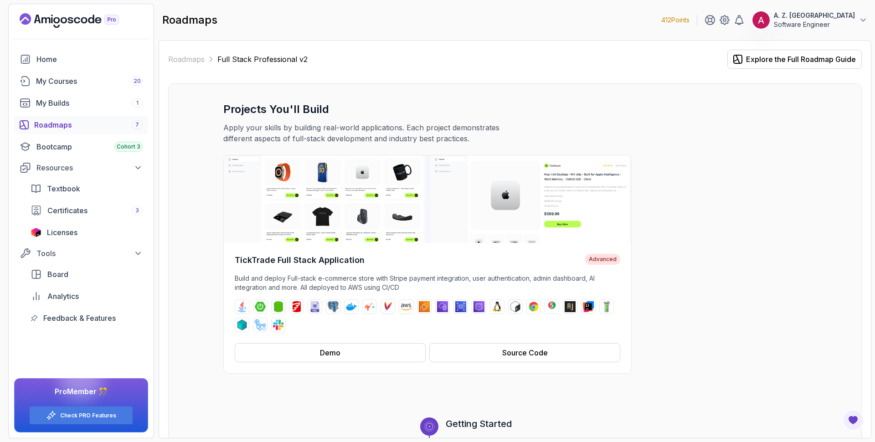
scroll to position [365, 0]
